Goal: Information Seeking & Learning: Find specific page/section

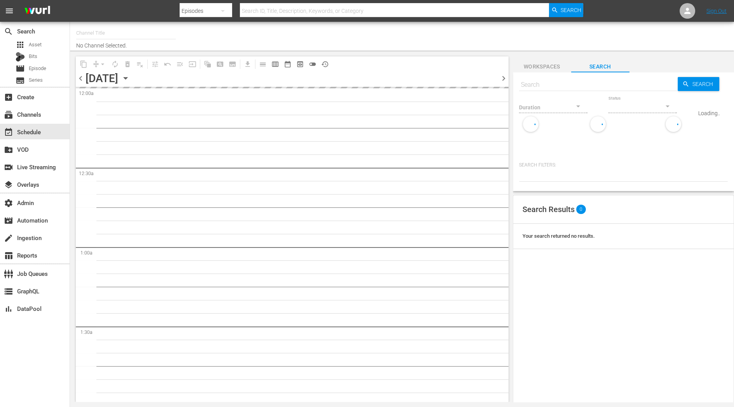
type input "LOL! Network - International (1119)"
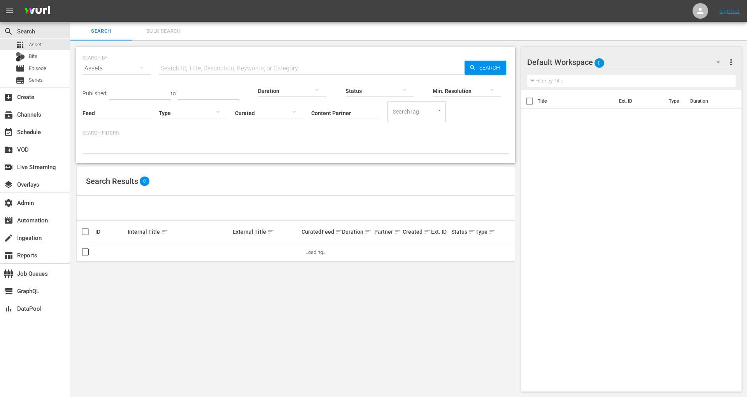
click at [341, 112] on input "Content Partner" at bounding box center [345, 114] width 68 height 28
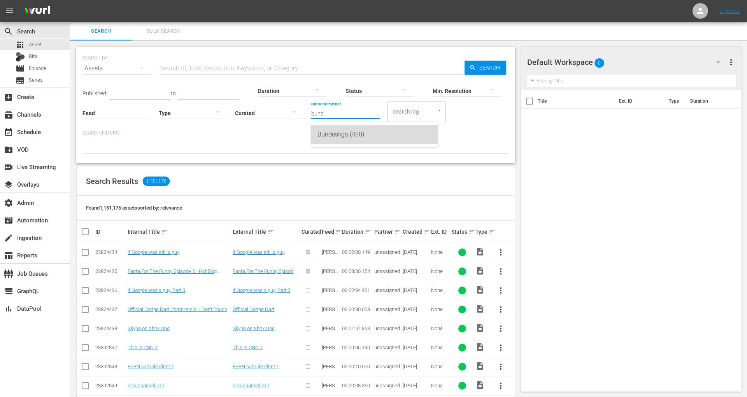
click at [343, 134] on div "Bundesliga (480)" at bounding box center [374, 134] width 114 height 19
type input "Bundesliga (480)"
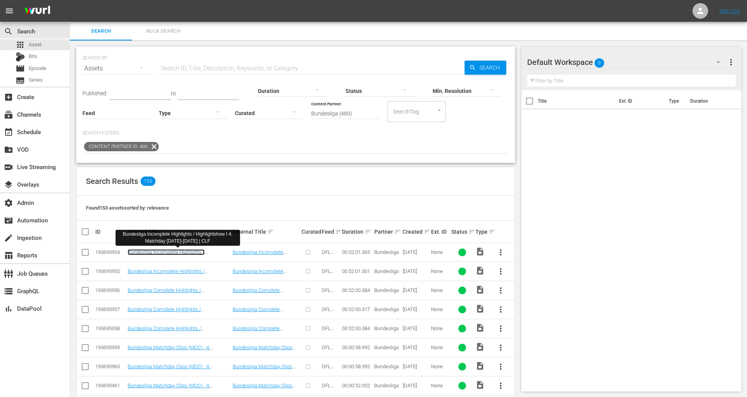
click at [166, 254] on link "Bundesliga Incomplete Highlights / Highlightshow I 4. Matchday 2025-2026 | CLF" at bounding box center [176, 258] width 96 height 18
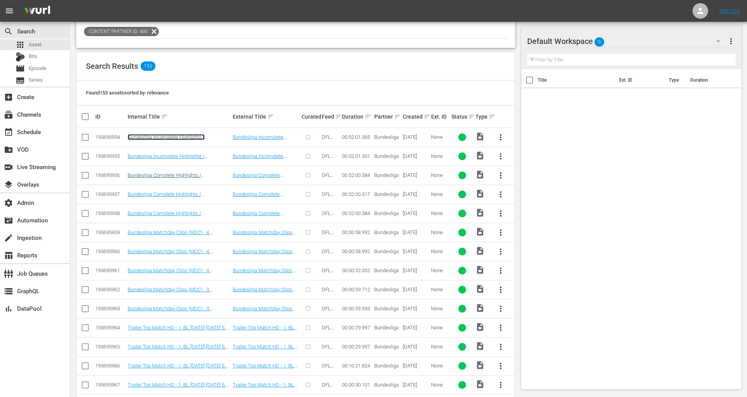
scroll to position [120, 0]
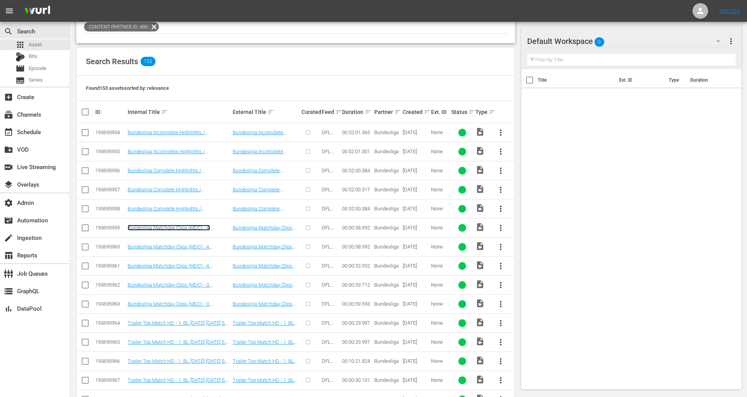
click at [170, 225] on link "Bundesliga Matchday Clips (MDC) - 4. Matchday 2025-2026 - Top 5 Goals (T5G) | 1…" at bounding box center [177, 234] width 99 height 18
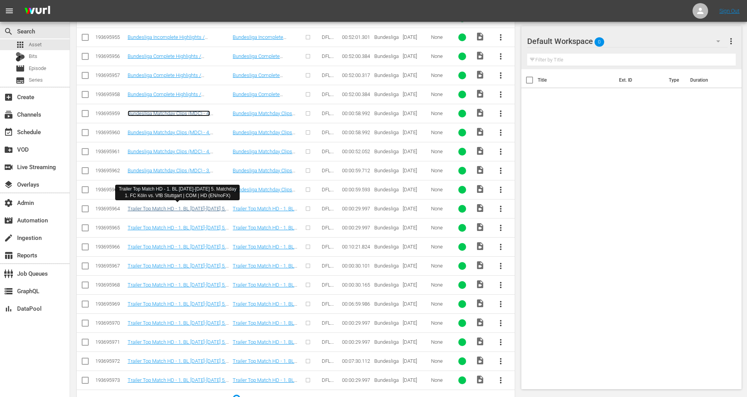
scroll to position [245, 0]
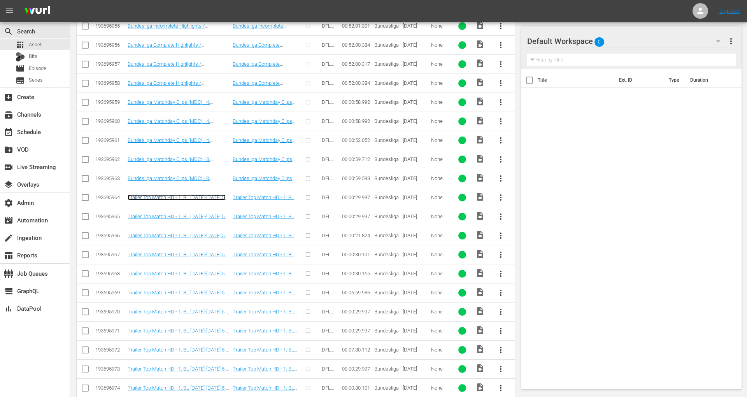
click at [186, 197] on link "Trailer Top Match HD - 1. BL 2025-2026 5. Matchday 1. FC Köln vs. VfB Stuttgart…" at bounding box center [177, 203] width 98 height 18
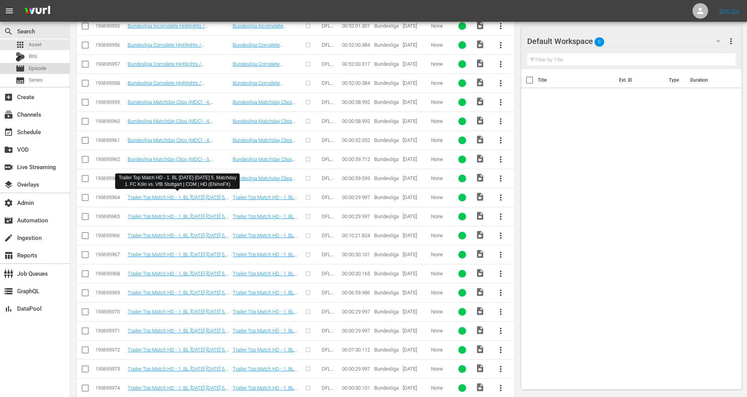
click at [32, 72] on span "Episode" at bounding box center [38, 69] width 18 height 8
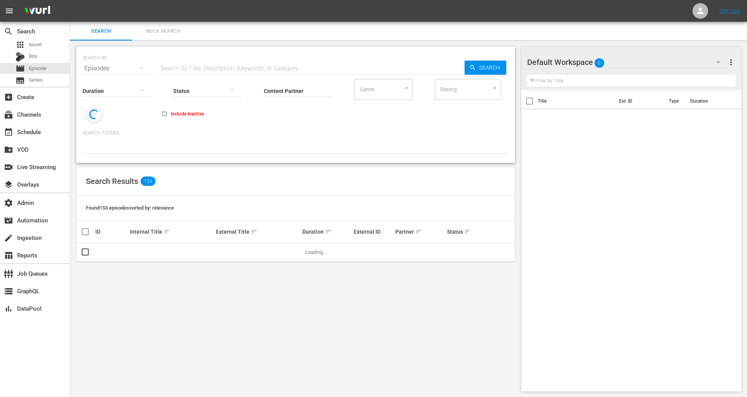
click at [308, 92] on input "Content Partner" at bounding box center [298, 91] width 68 height 28
click at [321, 109] on div "Bundesliga (480)" at bounding box center [327, 112] width 114 height 19
type input "Bundesliga (480)"
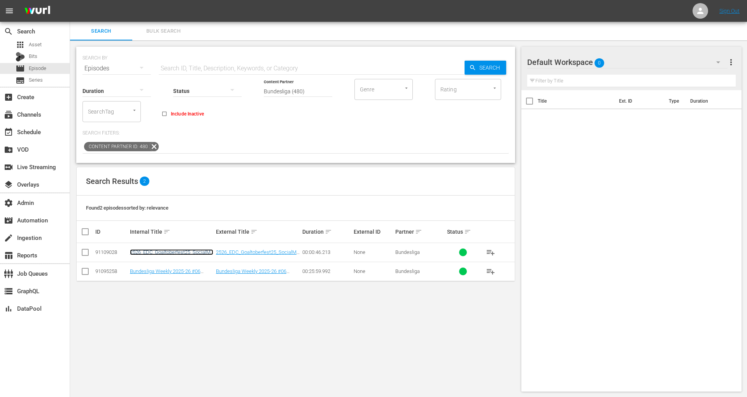
click at [200, 252] on link "2526_EDC_Goaltoberfest25_SocialMediaVideoContent_EN_9-16_FanLimbsGoalsNoMusic" at bounding box center [171, 258] width 83 height 18
click at [194, 267] on td "Bundesliga Weekly 2025-26 #06 Show - Matchday #04 | HD (ENG/ESP)" at bounding box center [172, 271] width 86 height 19
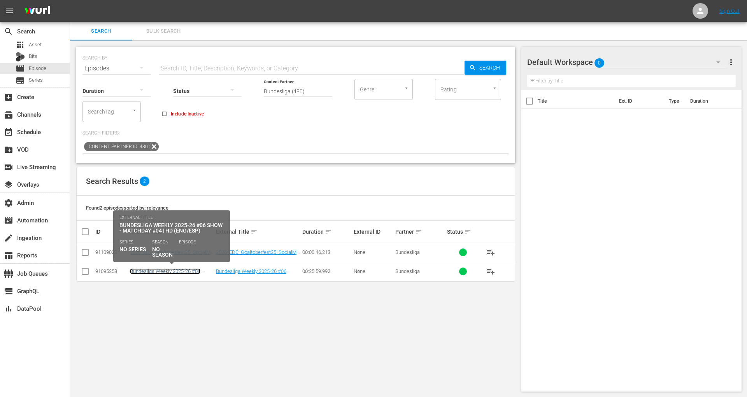
click at [194, 270] on link "Bundesliga Weekly 2025-26 #06 Show - Matchday #04 | HD (ENG/ESP)" at bounding box center [171, 274] width 83 height 12
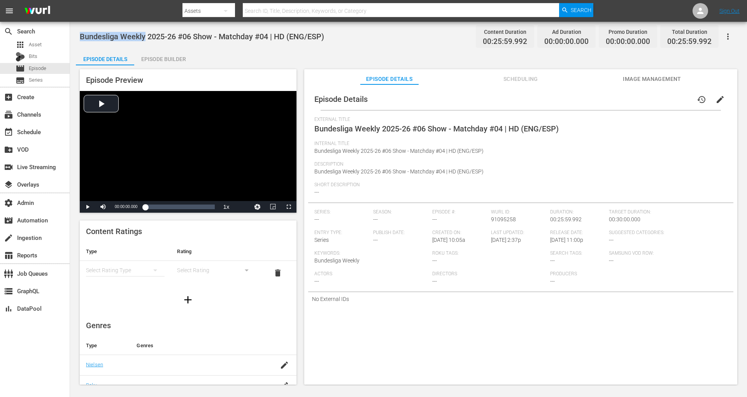
drag, startPoint x: 80, startPoint y: 37, endPoint x: 145, endPoint y: 37, distance: 65.7
click at [145, 37] on span "Bundesliga Weekly 2025-26 #06 Show - Matchday #04 | HD (ENG/ESP)" at bounding box center [202, 36] width 244 height 9
copy span "Bundesliga Weekly"
